Goal: Navigation & Orientation: Find specific page/section

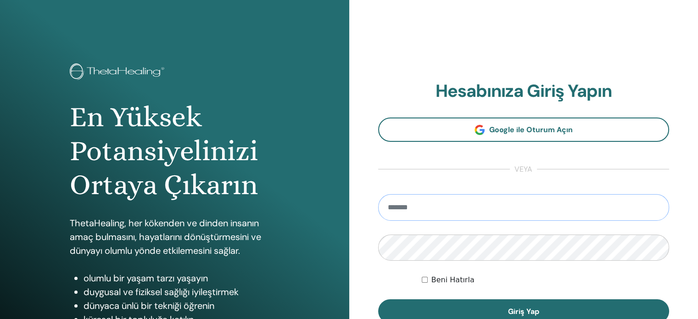
click at [391, 203] on input "email" at bounding box center [524, 207] width 292 height 27
type input "**********"
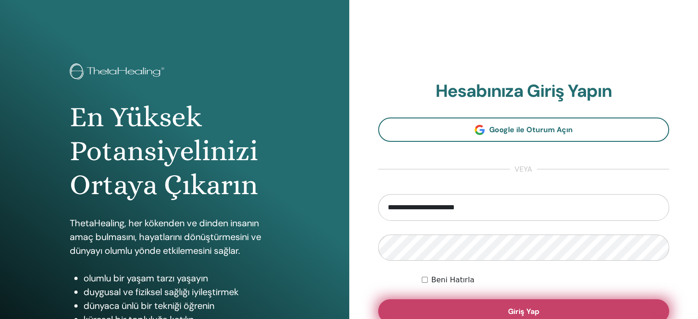
click at [523, 313] on font "Giriş Yap" at bounding box center [523, 312] width 31 height 10
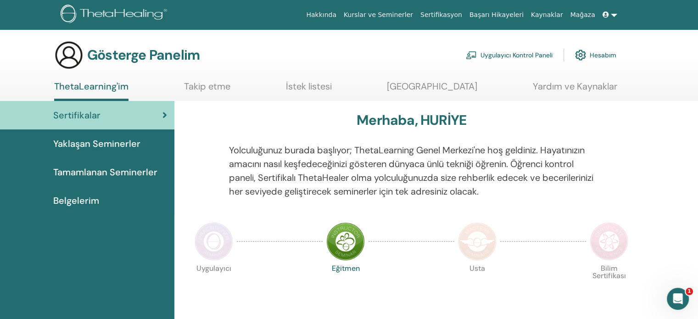
click at [413, 178] on font "Yolculuğunuz burada başlıyor; ThetaLearning Genel Merkezi'ne hoş geldiniz. Haya…" at bounding box center [411, 170] width 365 height 53
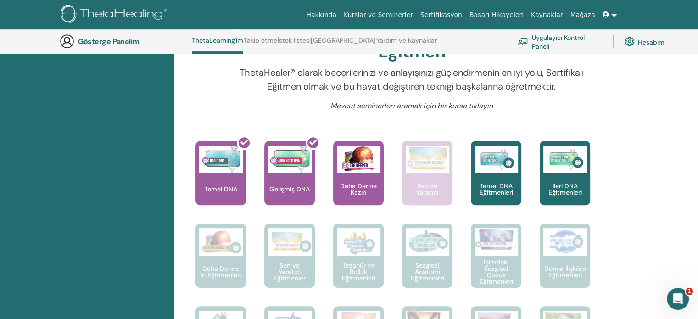
scroll to position [318, 0]
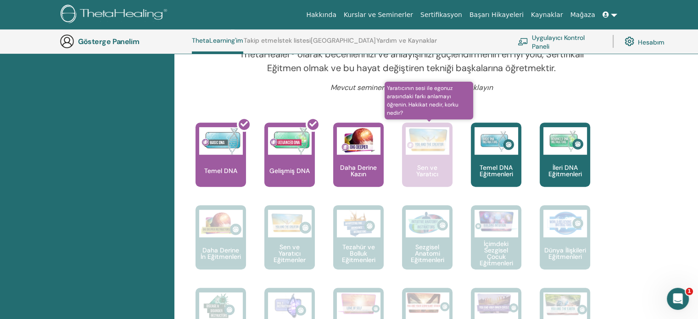
click at [422, 147] on img at bounding box center [428, 139] width 44 height 25
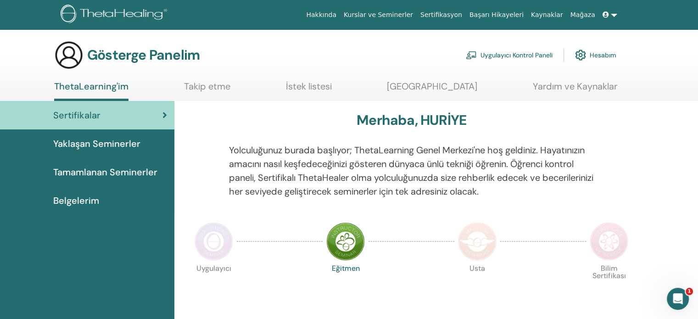
click at [481, 241] on img at bounding box center [477, 241] width 39 height 39
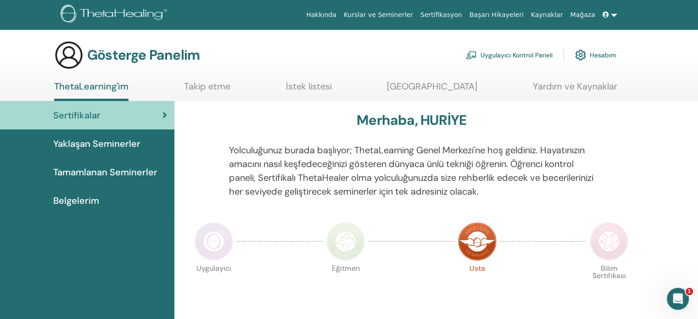
click at [481, 241] on img at bounding box center [477, 241] width 39 height 39
click at [567, 85] on font "Yardım ve Kaynaklar" at bounding box center [575, 86] width 84 height 12
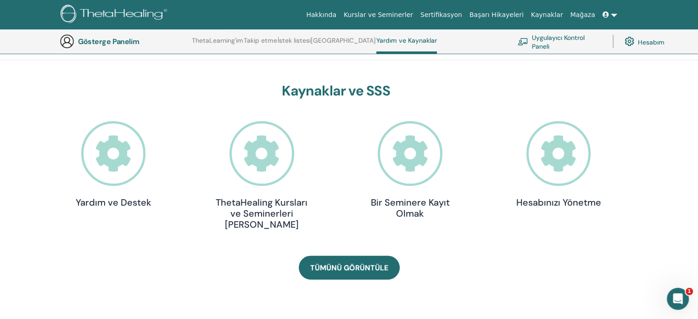
scroll to position [244, 0]
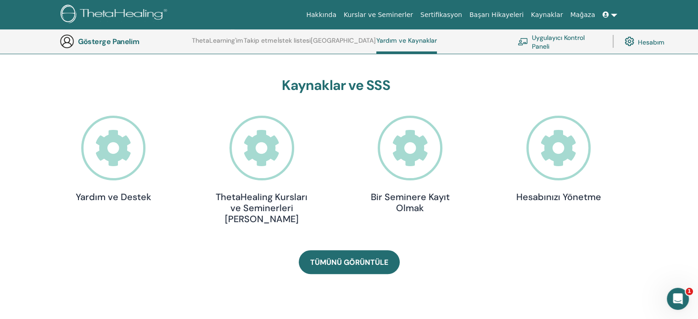
click at [116, 141] on icon at bounding box center [113, 148] width 65 height 65
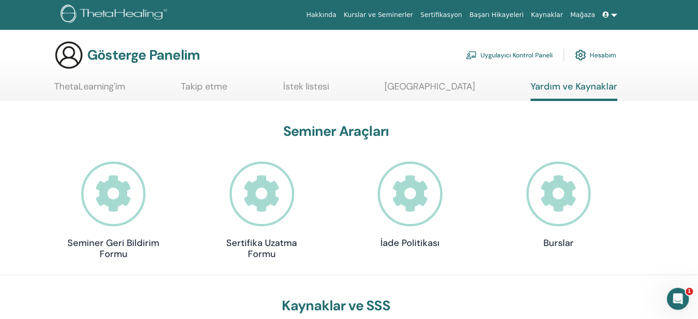
click at [340, 8] on link "Hakkında" at bounding box center [322, 14] width 38 height 17
